Goal: Task Accomplishment & Management: Use online tool/utility

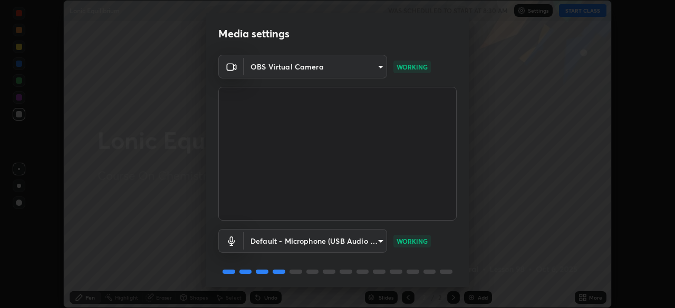
scroll to position [37, 0]
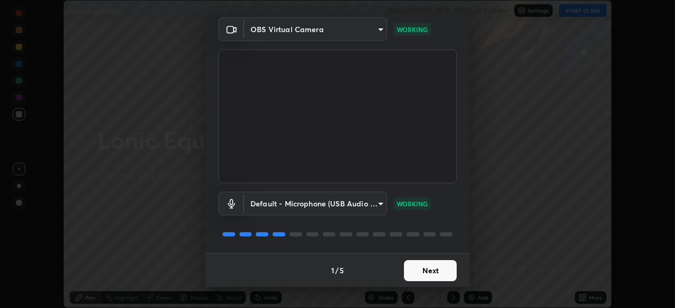
click at [413, 264] on button "Next" at bounding box center [430, 270] width 53 height 21
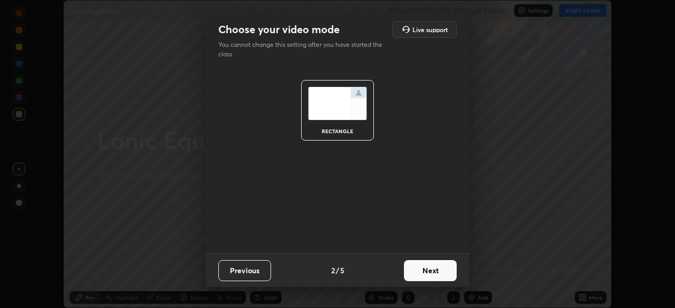
click at [414, 270] on button "Next" at bounding box center [430, 270] width 53 height 21
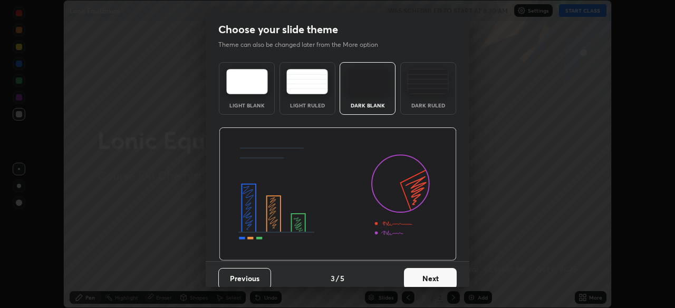
click at [416, 274] on button "Next" at bounding box center [430, 278] width 53 height 21
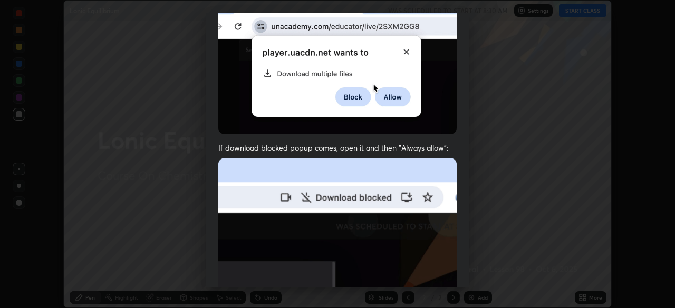
scroll to position [252, 0]
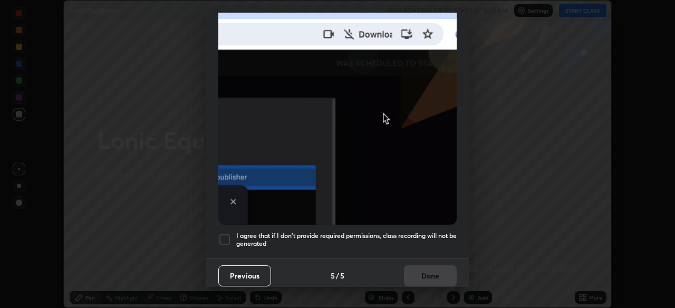
click at [421, 270] on div "Previous 5 / 5 Done" at bounding box center [338, 276] width 264 height 34
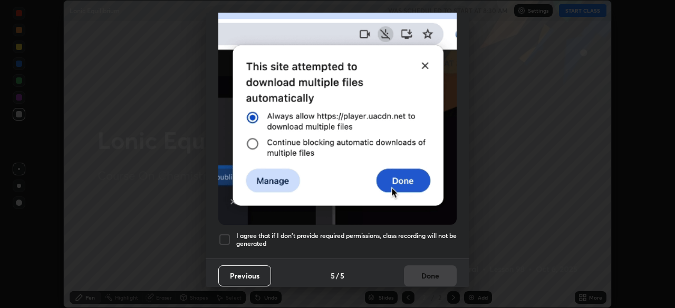
click at [273, 232] on h5 "I agree that if I don't provide required permissions, class recording will not …" at bounding box center [346, 240] width 220 height 16
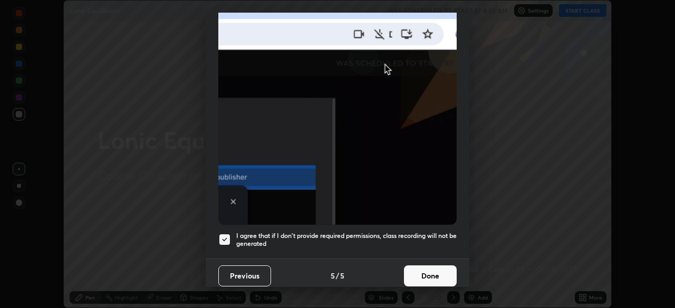
click at [415, 278] on button "Done" at bounding box center [430, 276] width 53 height 21
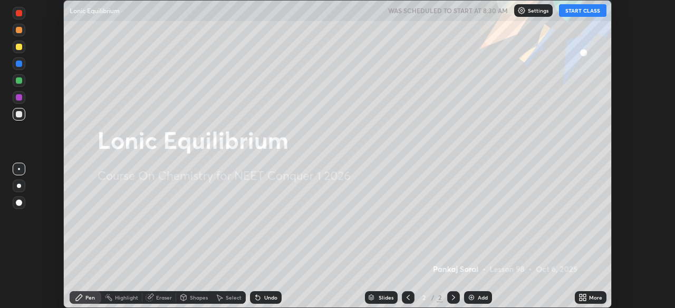
click at [578, 8] on button "START CLASS" at bounding box center [582, 10] width 47 height 13
